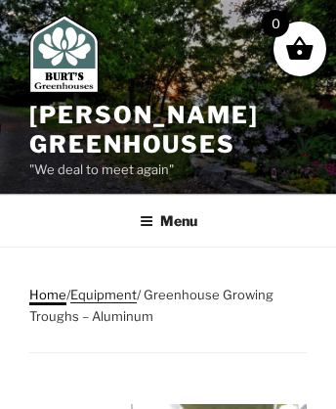
click at [47, 292] on link "Home" at bounding box center [47, 295] width 37 height 16
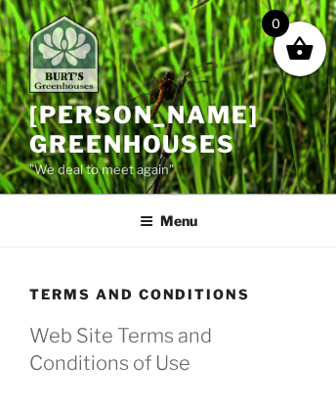
click at [71, 57] on img at bounding box center [63, 54] width 69 height 78
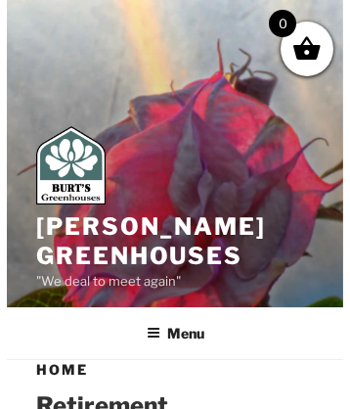
scroll to position [3330, 0]
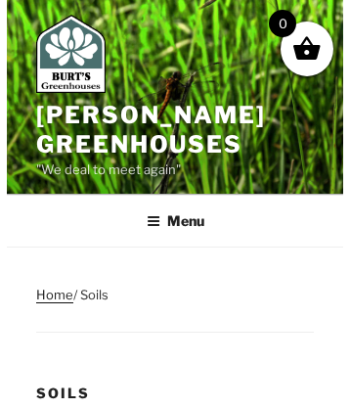
scroll to position [1301, 0]
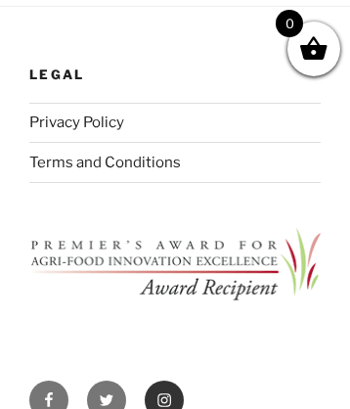
click at [164, 392] on icon "Footer Social Links Menu" at bounding box center [164, 400] width 16 height 16
